Goal: Information Seeking & Learning: Check status

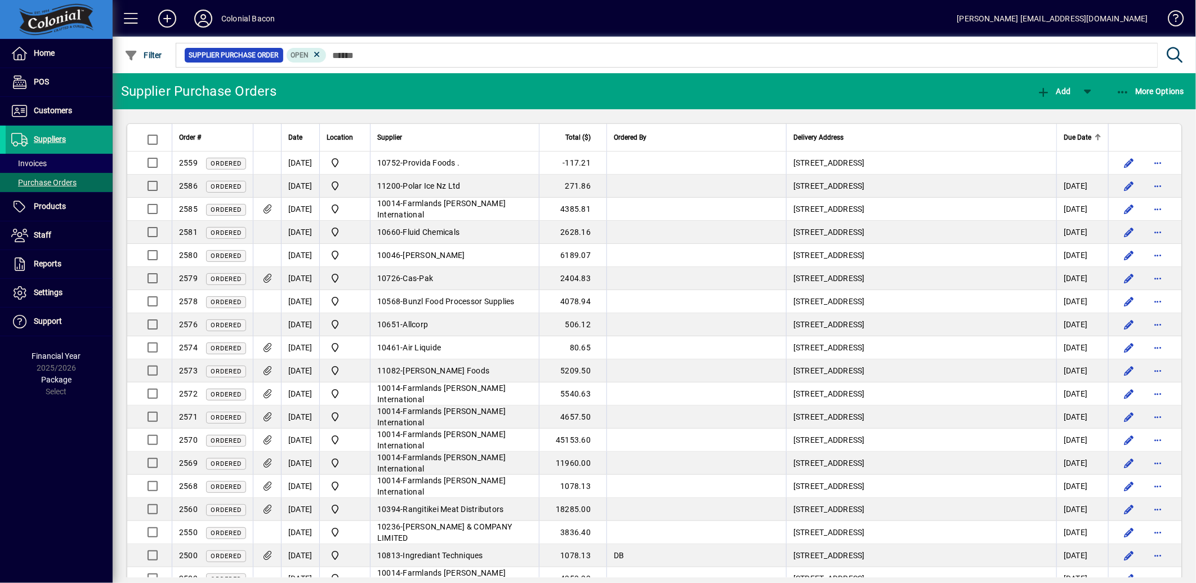
click at [216, 141] on div "Order #" at bounding box center [212, 137] width 67 height 12
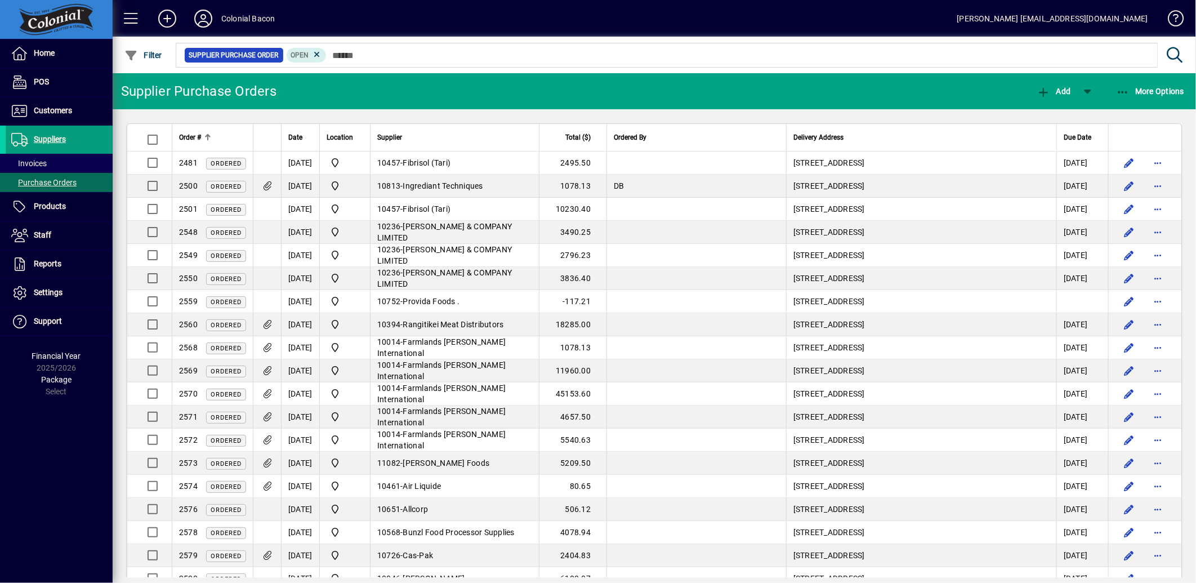
click at [202, 137] on div "Order #" at bounding box center [212, 137] width 67 height 12
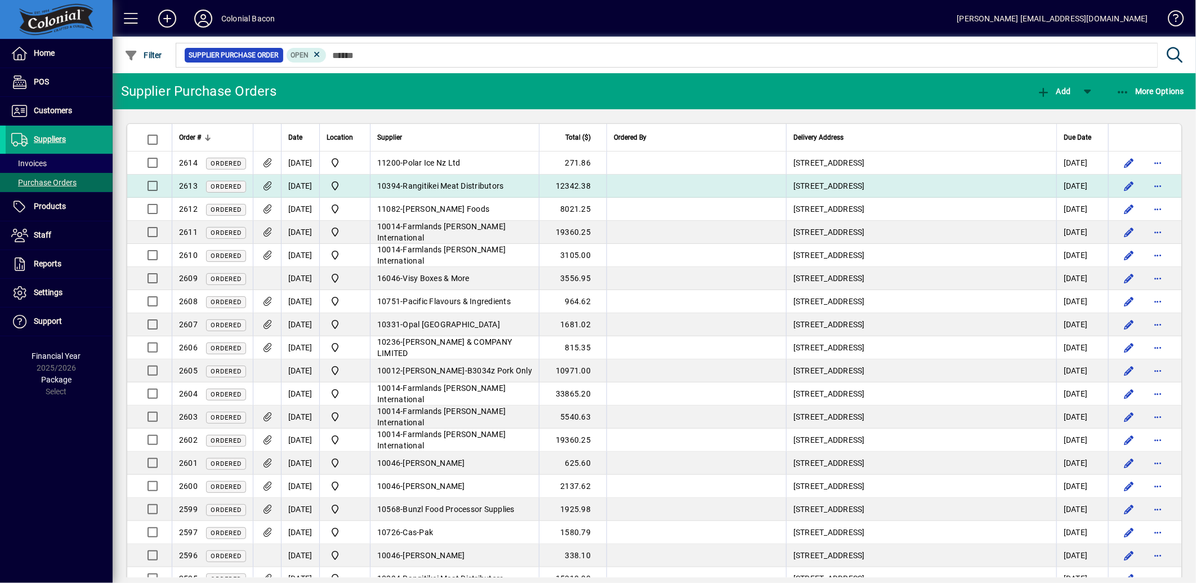
click at [265, 184] on icon at bounding box center [267, 186] width 12 height 10
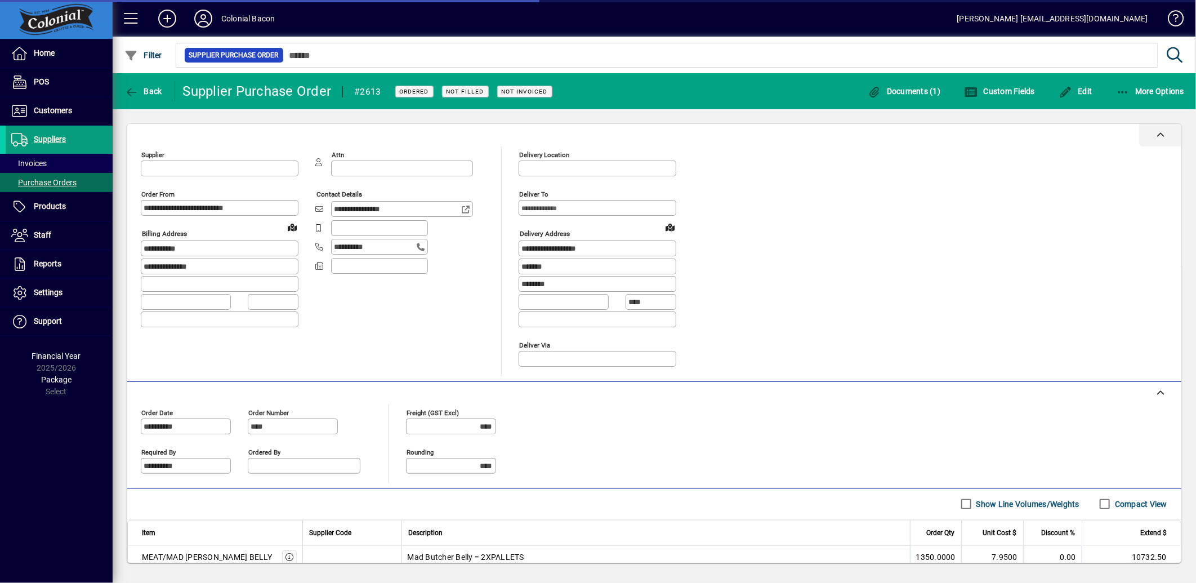
type input "**********"
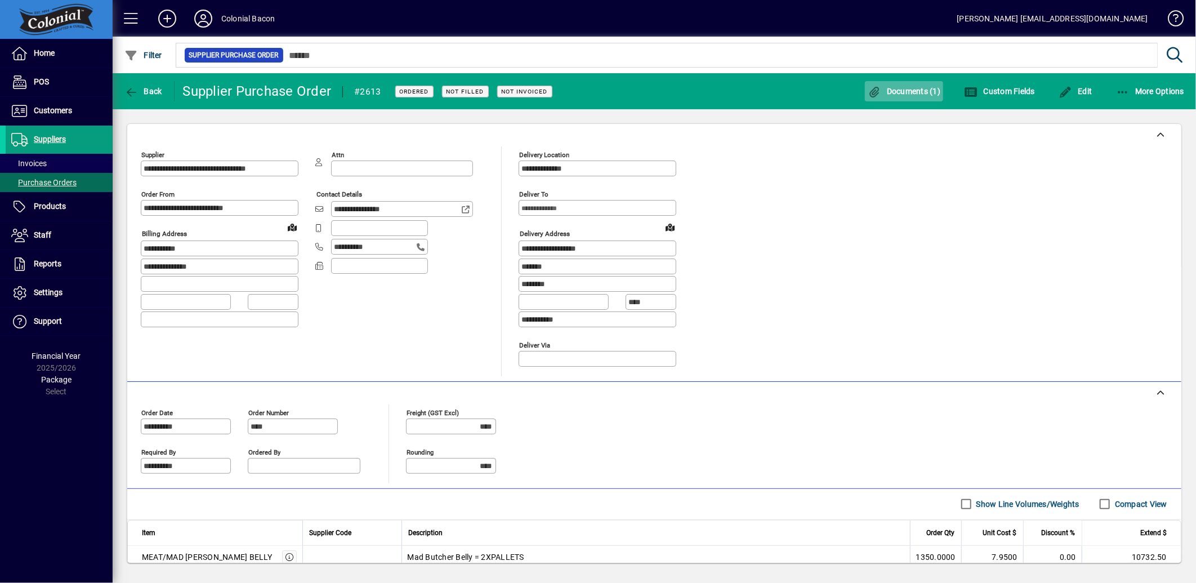
click at [914, 91] on span "Documents (1)" at bounding box center [904, 91] width 73 height 9
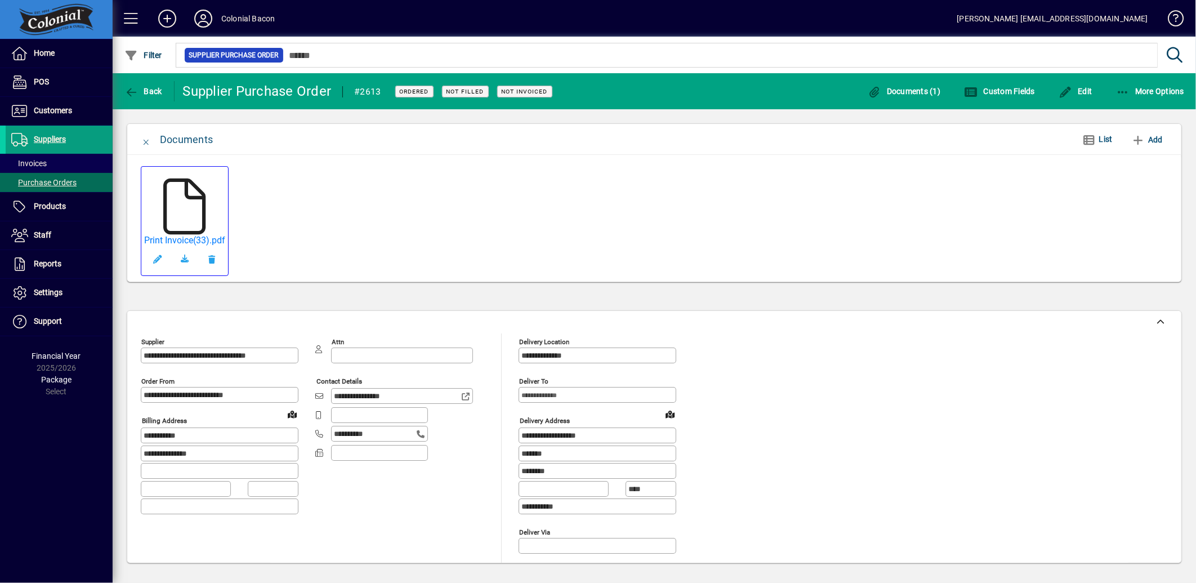
click at [175, 210] on icon at bounding box center [185, 206] width 56 height 56
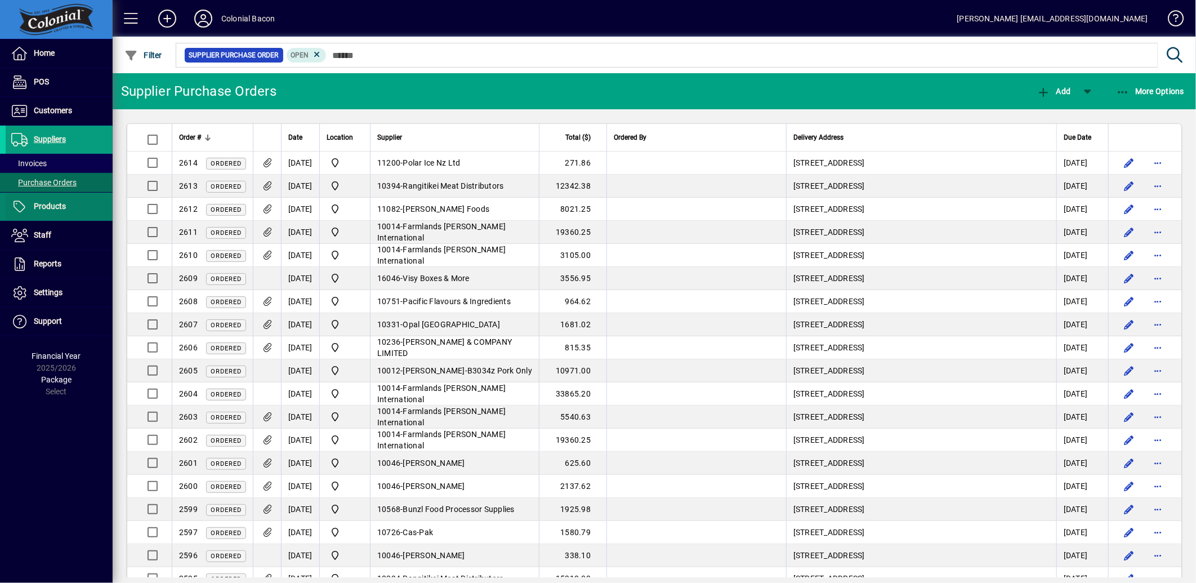
click at [79, 206] on span at bounding box center [59, 206] width 107 height 27
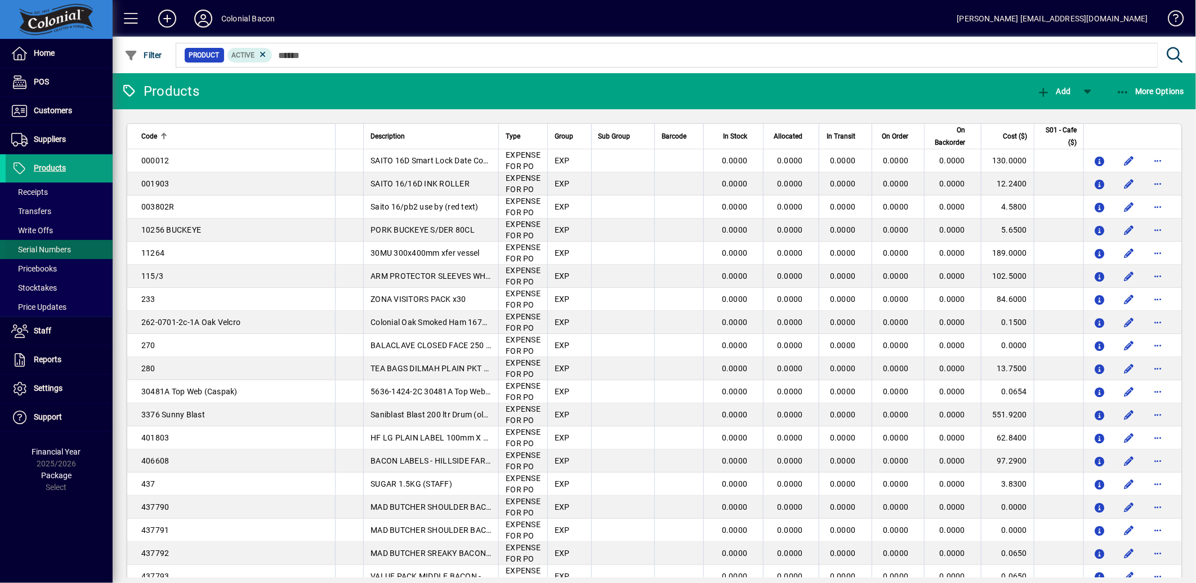
click at [40, 245] on span "Serial Numbers" at bounding box center [41, 249] width 60 height 9
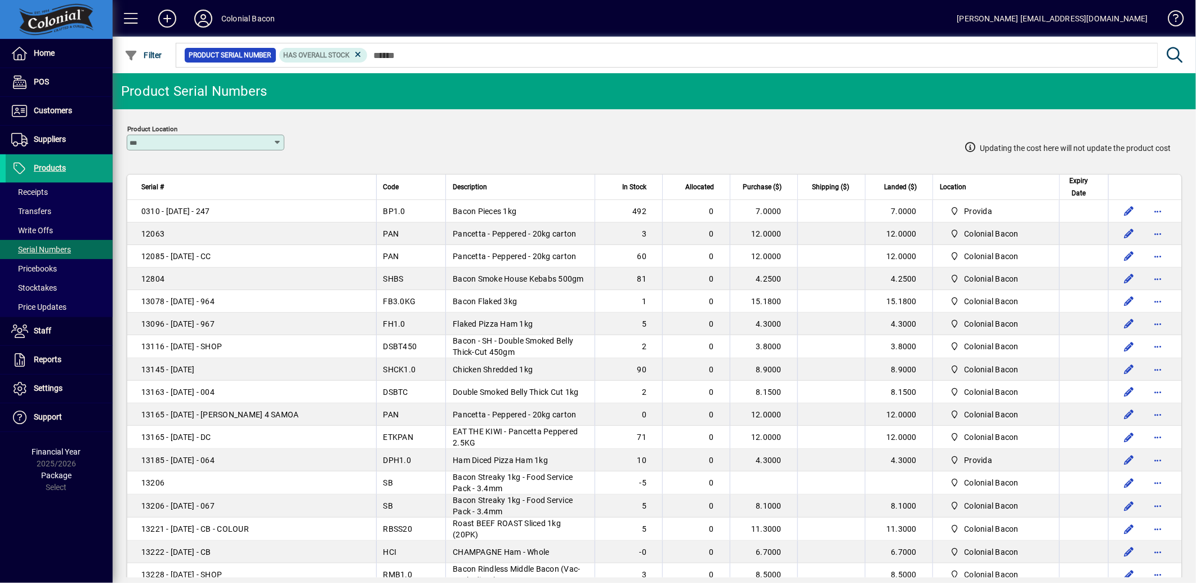
click at [274, 141] on icon at bounding box center [277, 142] width 9 height 9
click at [181, 190] on div "Colonial Bacon" at bounding box center [164, 187] width 56 height 12
type input "**********"
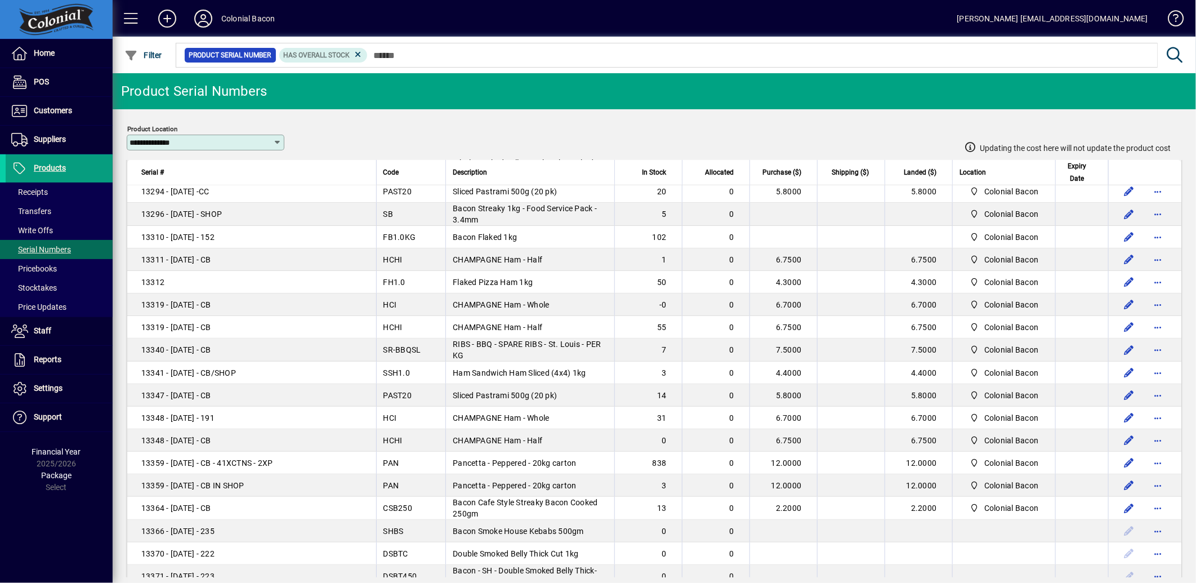
scroll to position [749, 0]
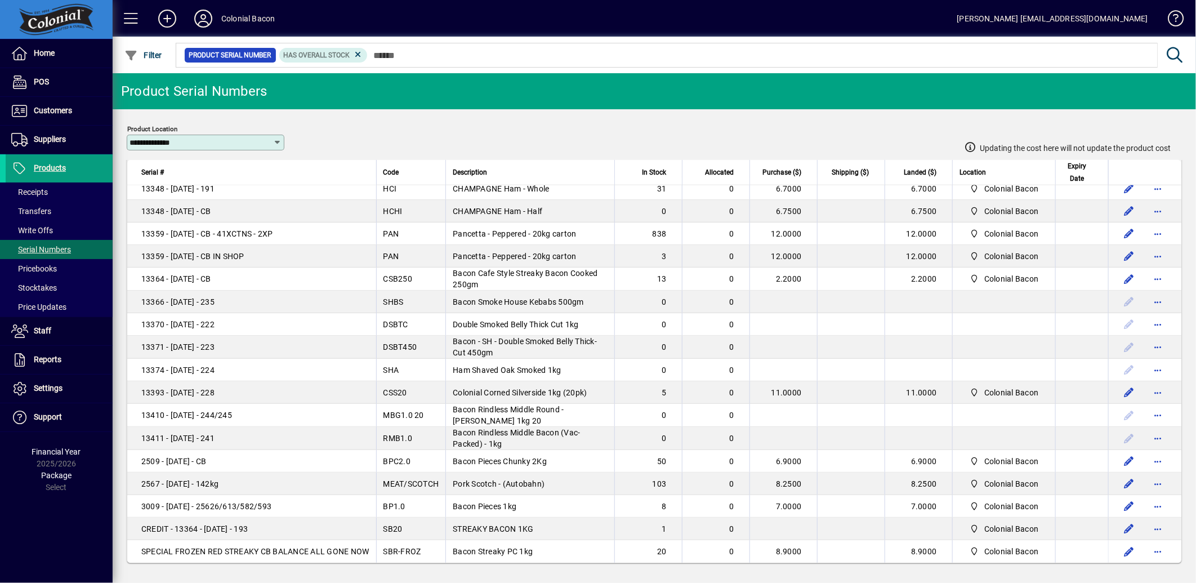
drag, startPoint x: 132, startPoint y: 182, endPoint x: 1042, endPoint y: 561, distance: 985.6
copy table "Serial # Code Description In Stock Allocated Purchase ($) Shipping ($) Landed (…"
